Goal: Find contact information: Find contact information

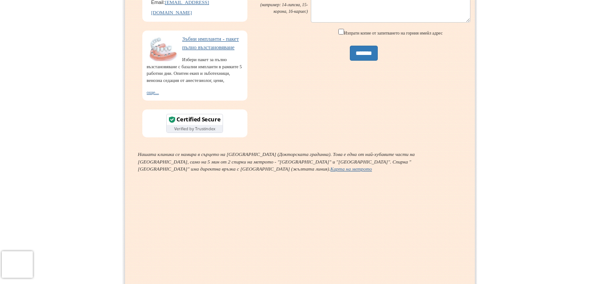
scroll to position [282, 0]
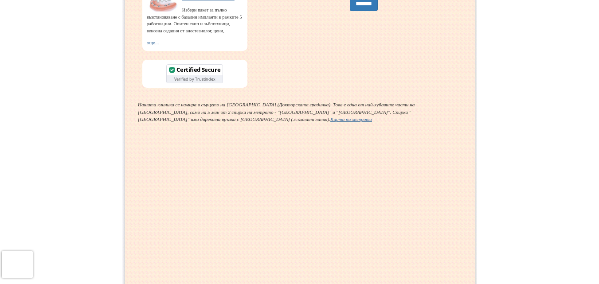
scroll to position [365, 0]
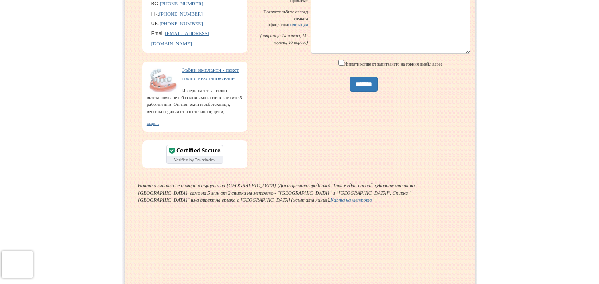
scroll to position [221, 0]
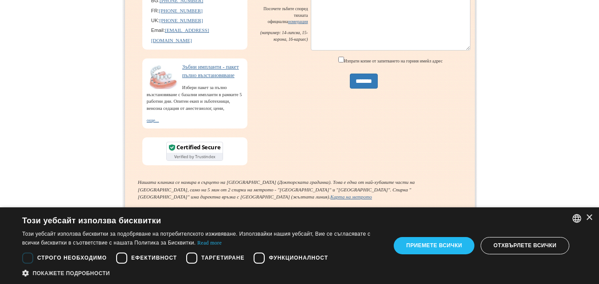
click at [592, 216] on div "English Bulgarian English French × Този уебсайт използва бисквитки Read more" at bounding box center [299, 245] width 599 height 77
click at [591, 220] on div "×" at bounding box center [588, 217] width 7 height 7
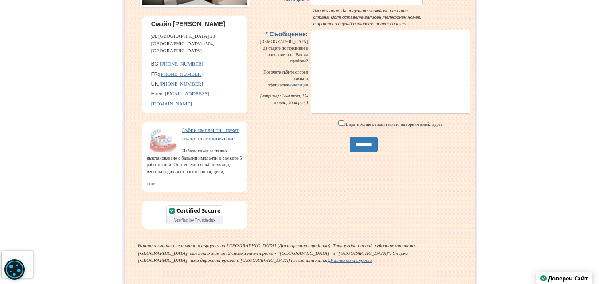
scroll to position [17, 0]
